Goal: Use online tool/utility: Utilize a website feature to perform a specific function

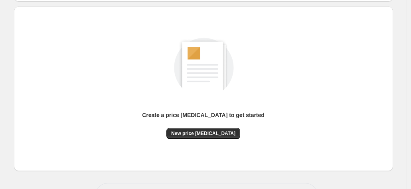
scroll to position [110, 0]
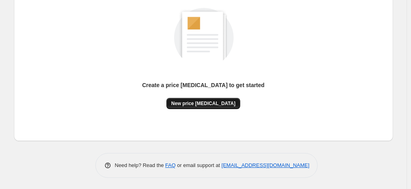
click at [186, 103] on span "New price [MEDICAL_DATA]" at bounding box center [203, 103] width 64 height 6
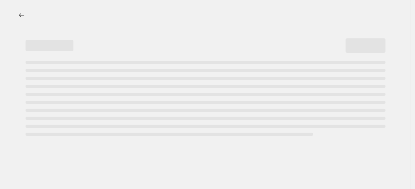
select select "percentage"
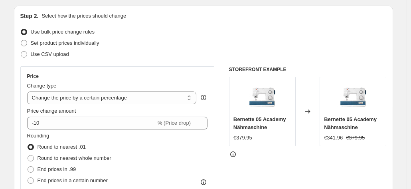
scroll to position [160, 0]
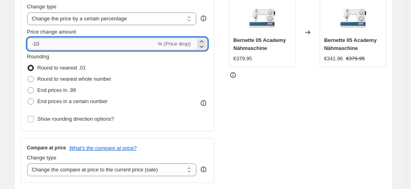
click at [45, 44] on input "-10" at bounding box center [91, 43] width 129 height 13
type input "-1"
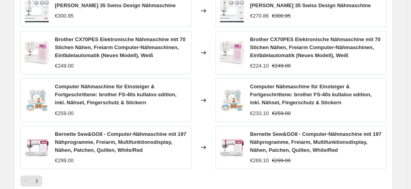
scroll to position [638, 0]
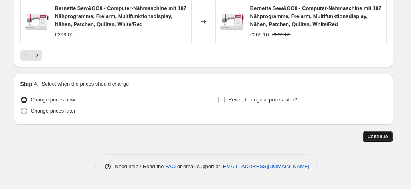
type input "-35"
click at [380, 137] on span "Continue" at bounding box center [377, 136] width 21 height 6
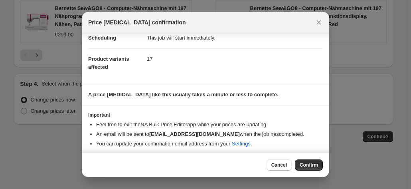
scroll to position [73, 0]
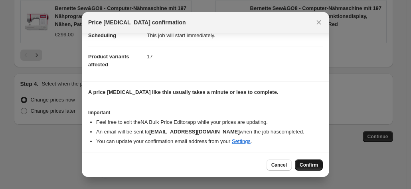
click at [300, 168] on span "Confirm" at bounding box center [308, 165] width 18 height 6
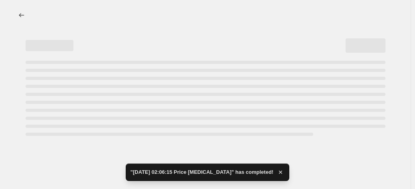
select select "percentage"
